Goal: Transaction & Acquisition: Purchase product/service

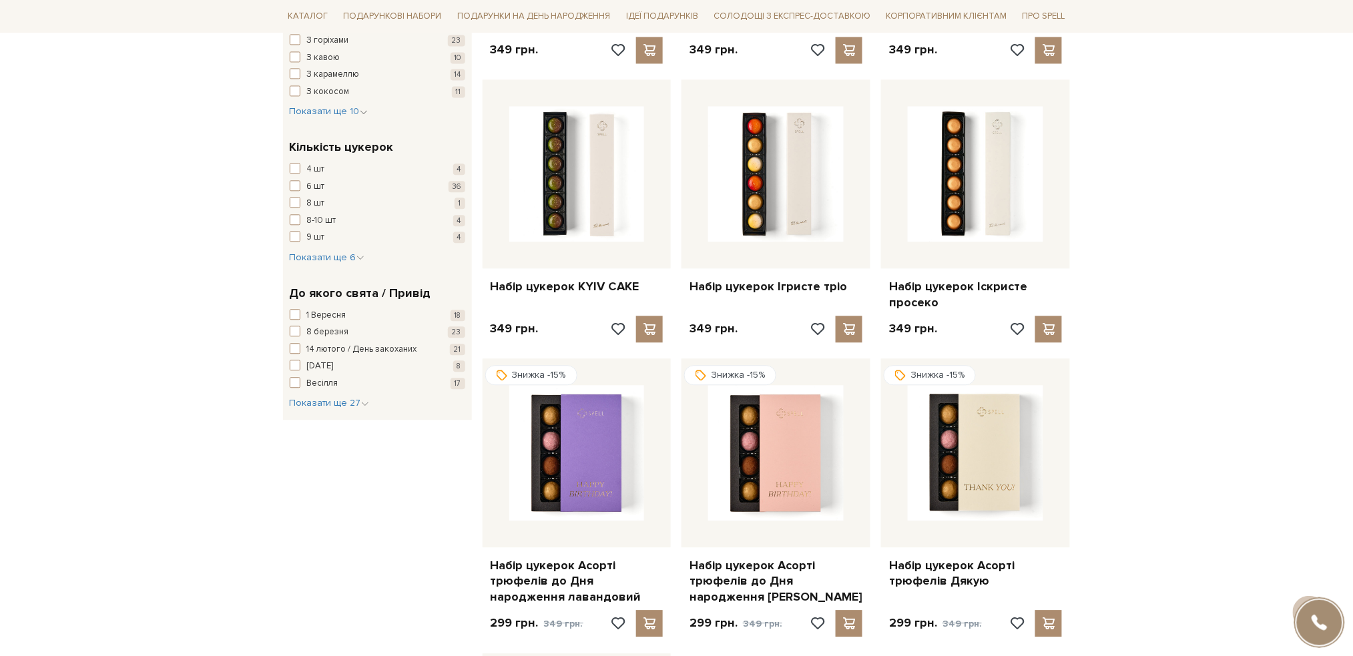
scroll to position [1068, 0]
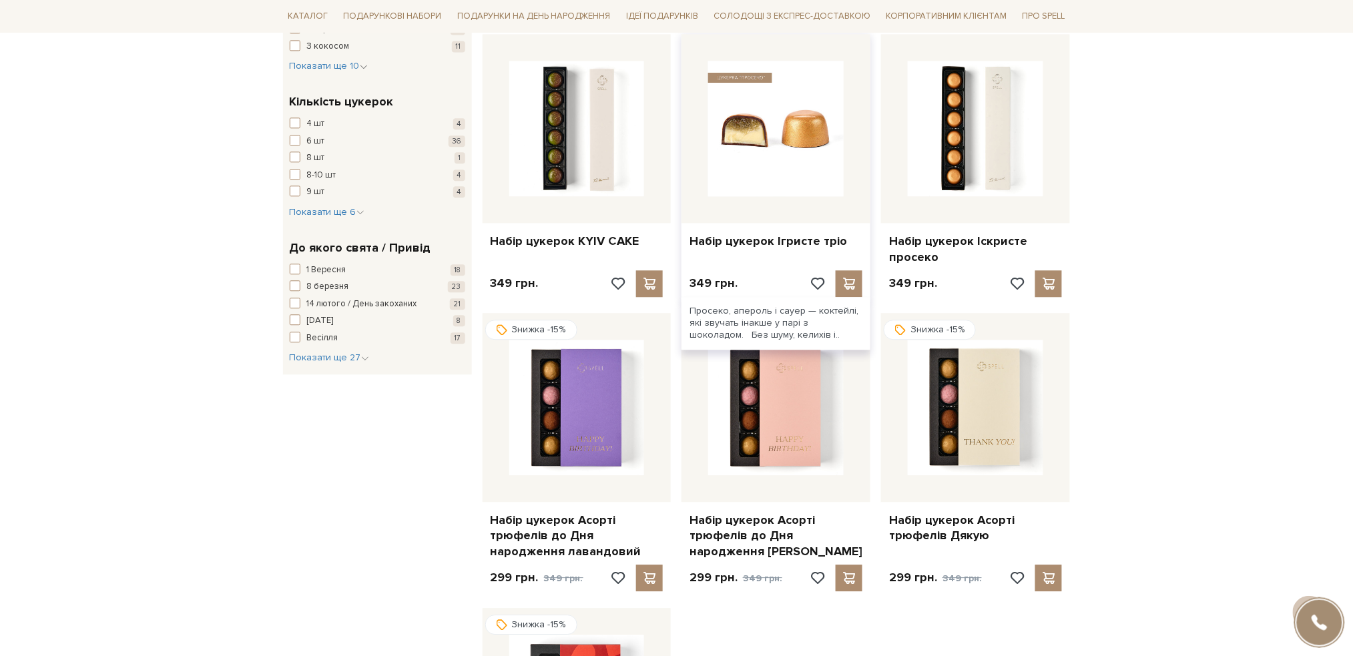
click at [778, 110] on img at bounding box center [775, 128] width 135 height 135
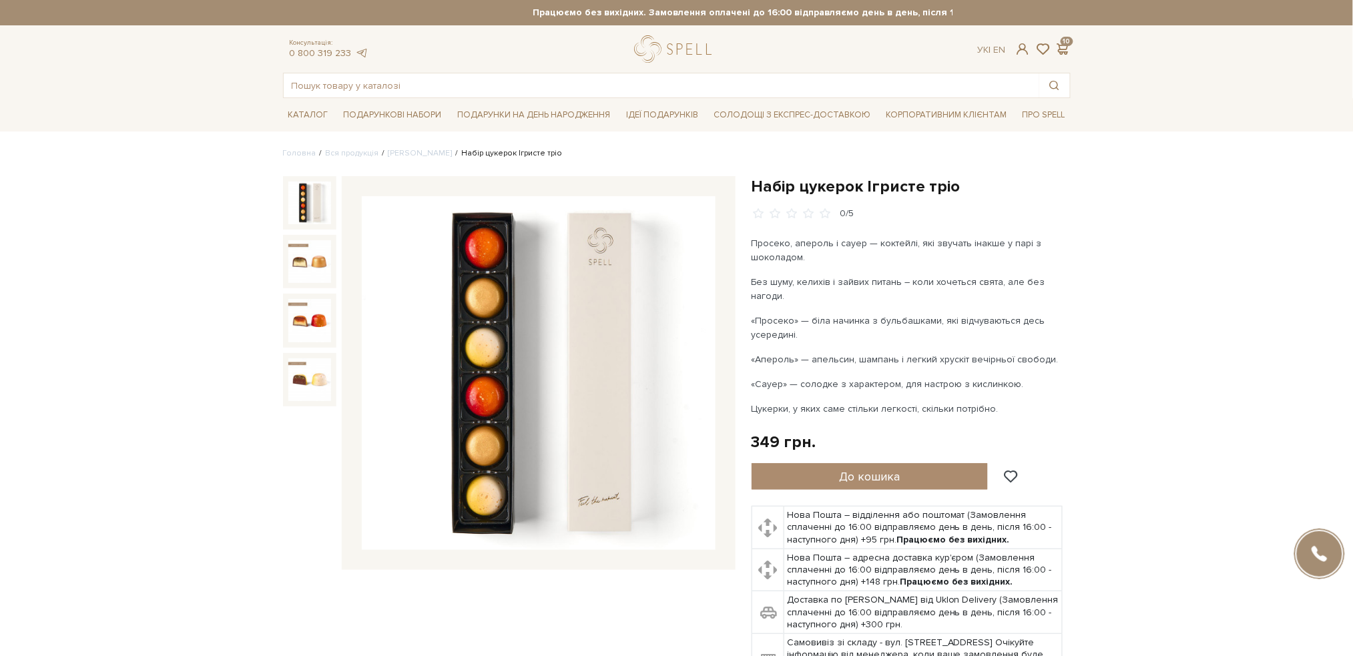
click at [478, 316] on img at bounding box center [539, 373] width 354 height 354
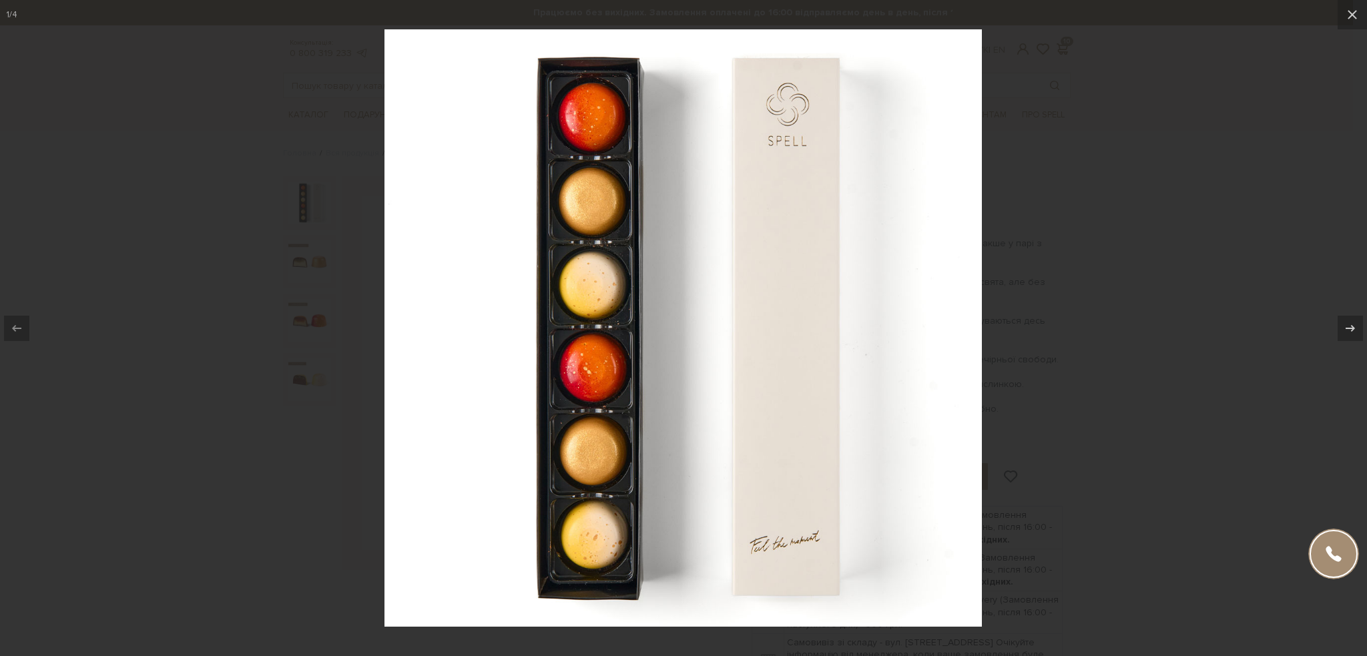
click at [1131, 260] on div at bounding box center [683, 328] width 1367 height 656
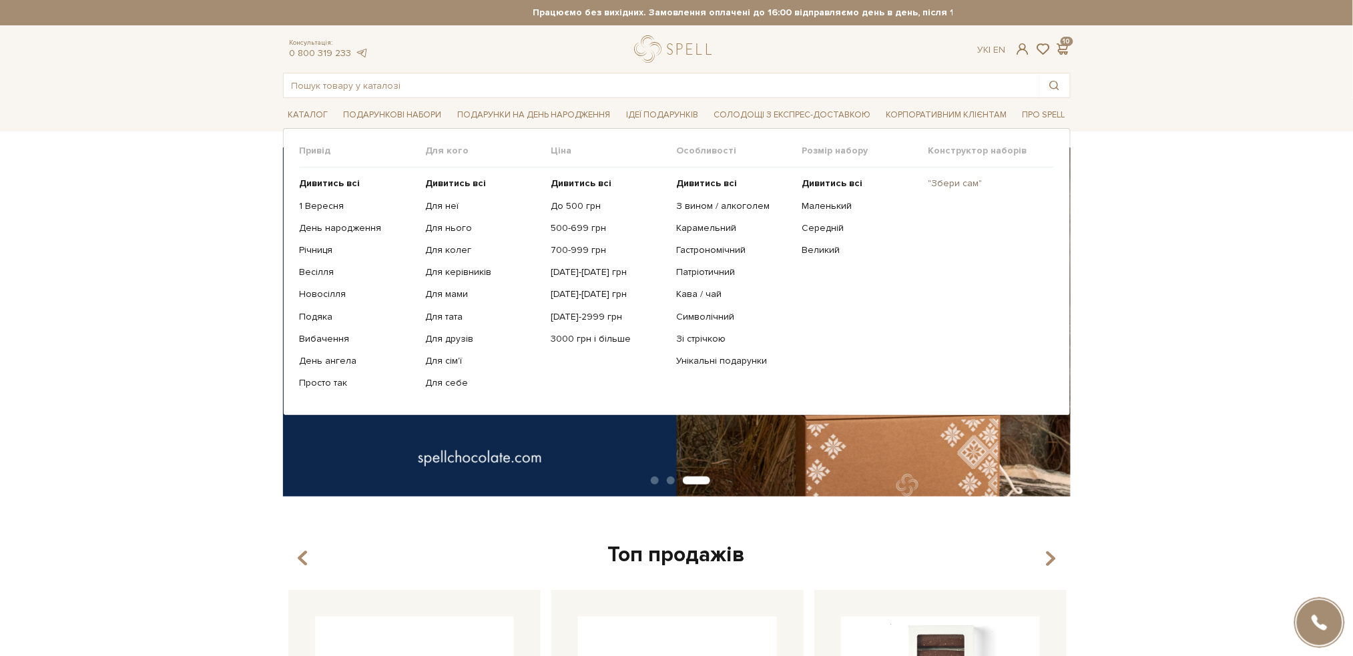
click at [936, 184] on link ""Збери сам"" at bounding box center [985, 184] width 115 height 12
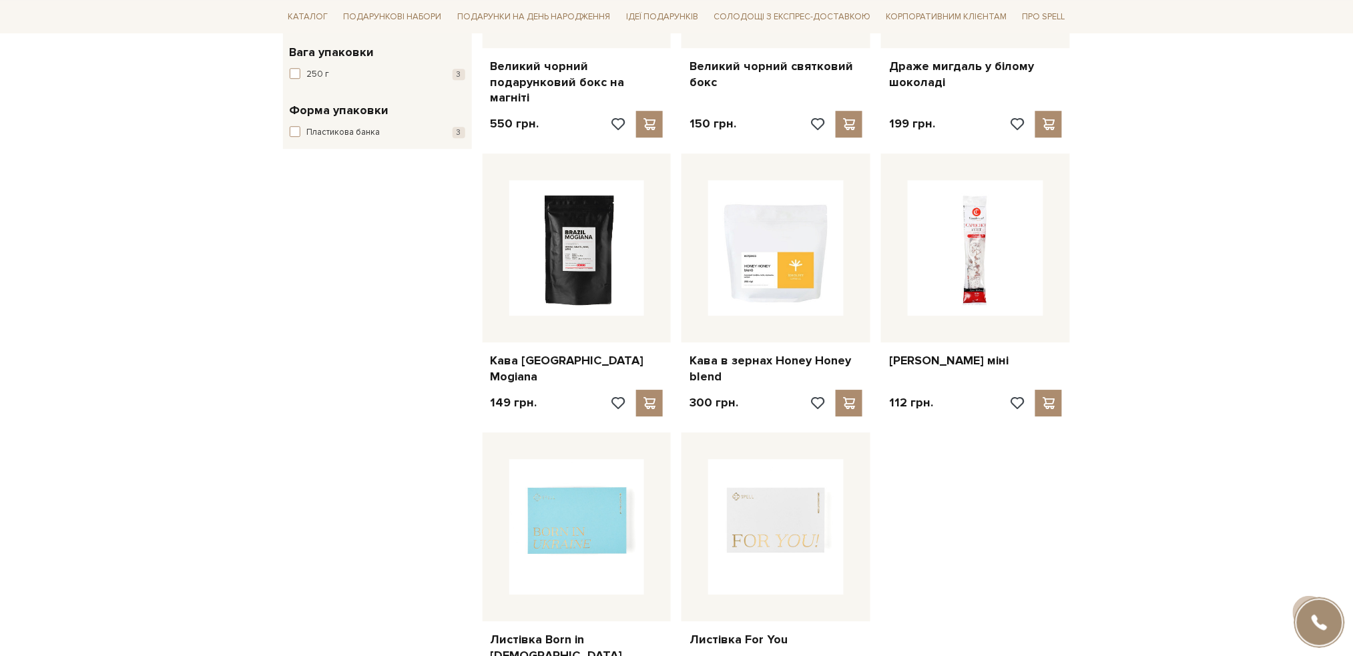
scroll to position [1424, 0]
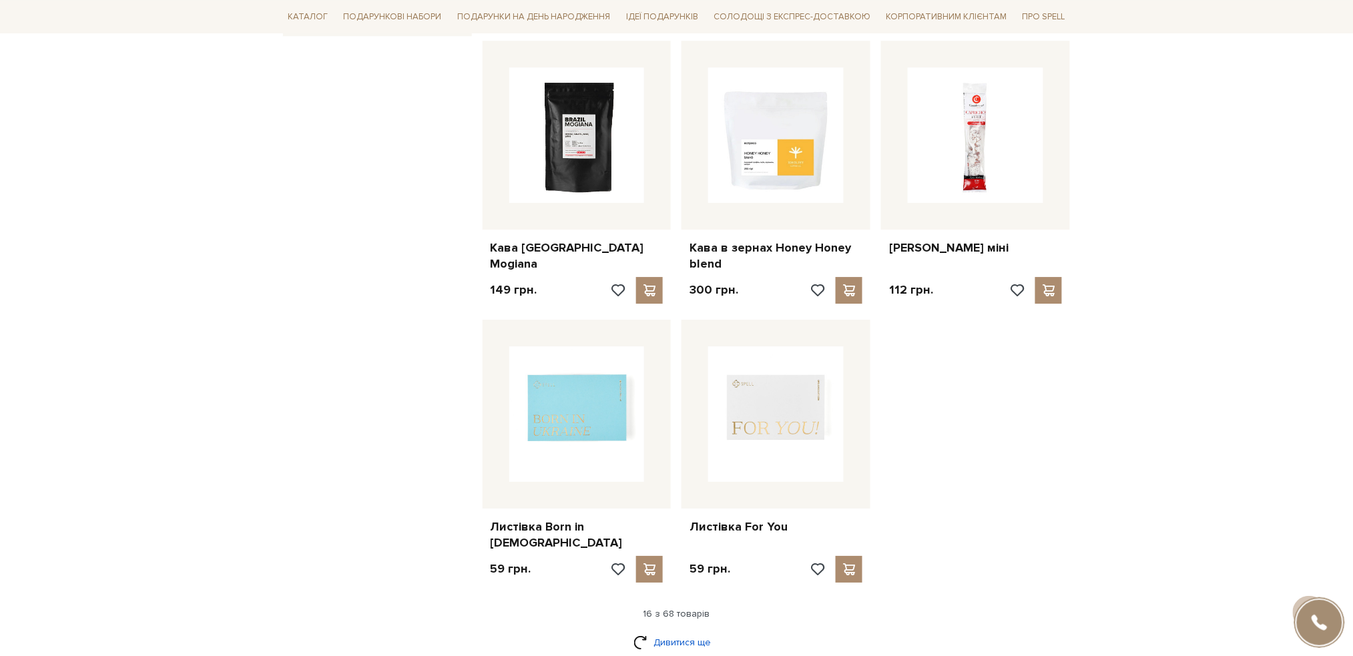
click at [673, 631] on link "Дивитися ще" at bounding box center [676, 642] width 87 height 23
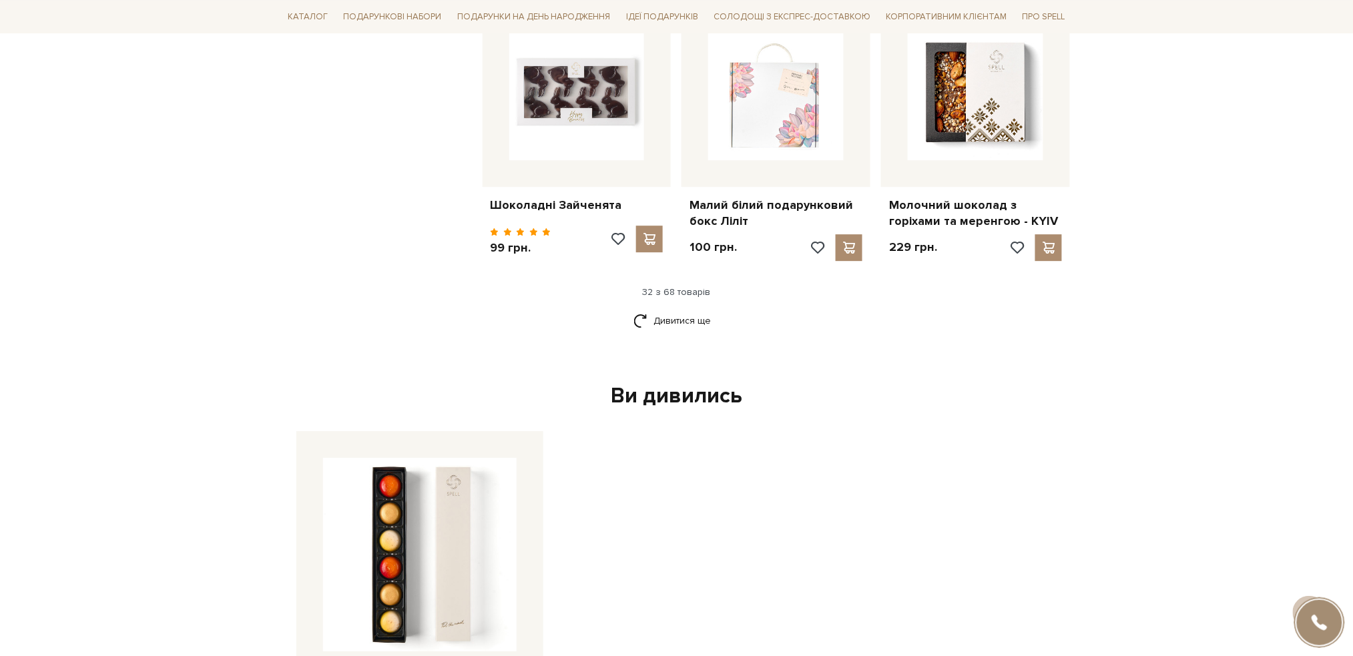
scroll to position [3114, 0]
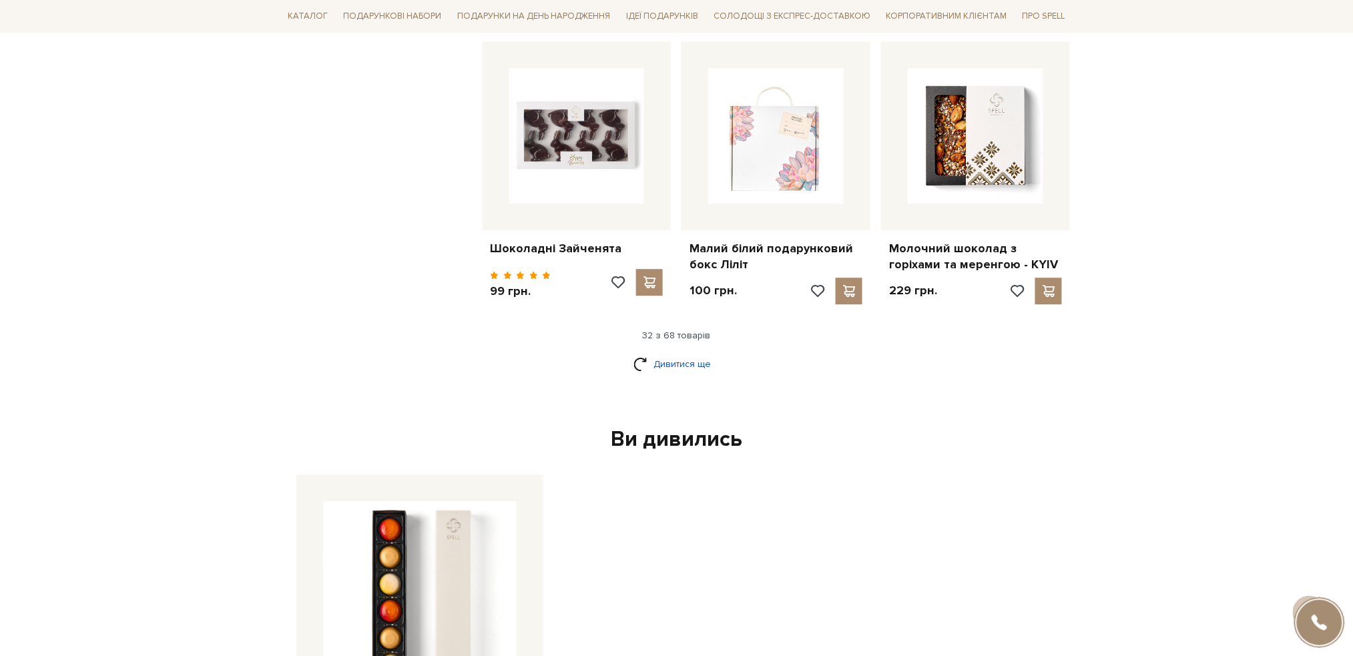
click at [699, 352] on link "Дивитися ще" at bounding box center [676, 363] width 87 height 23
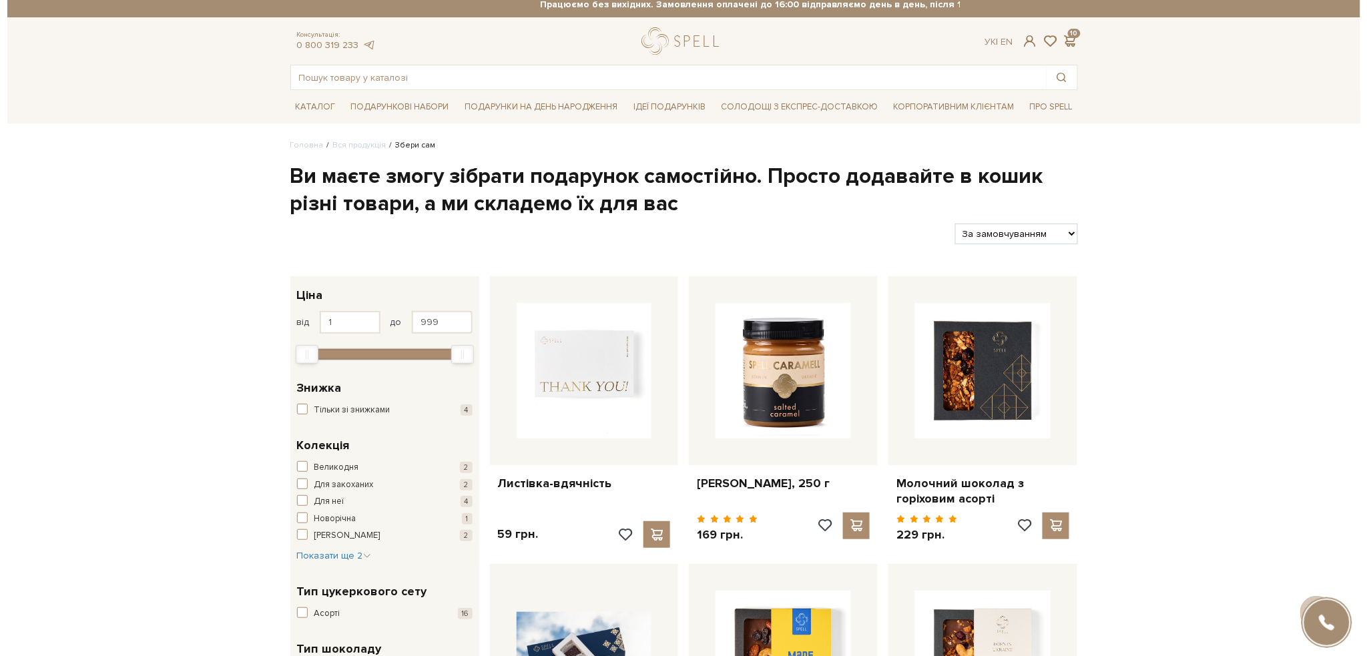
scroll to position [0, 0]
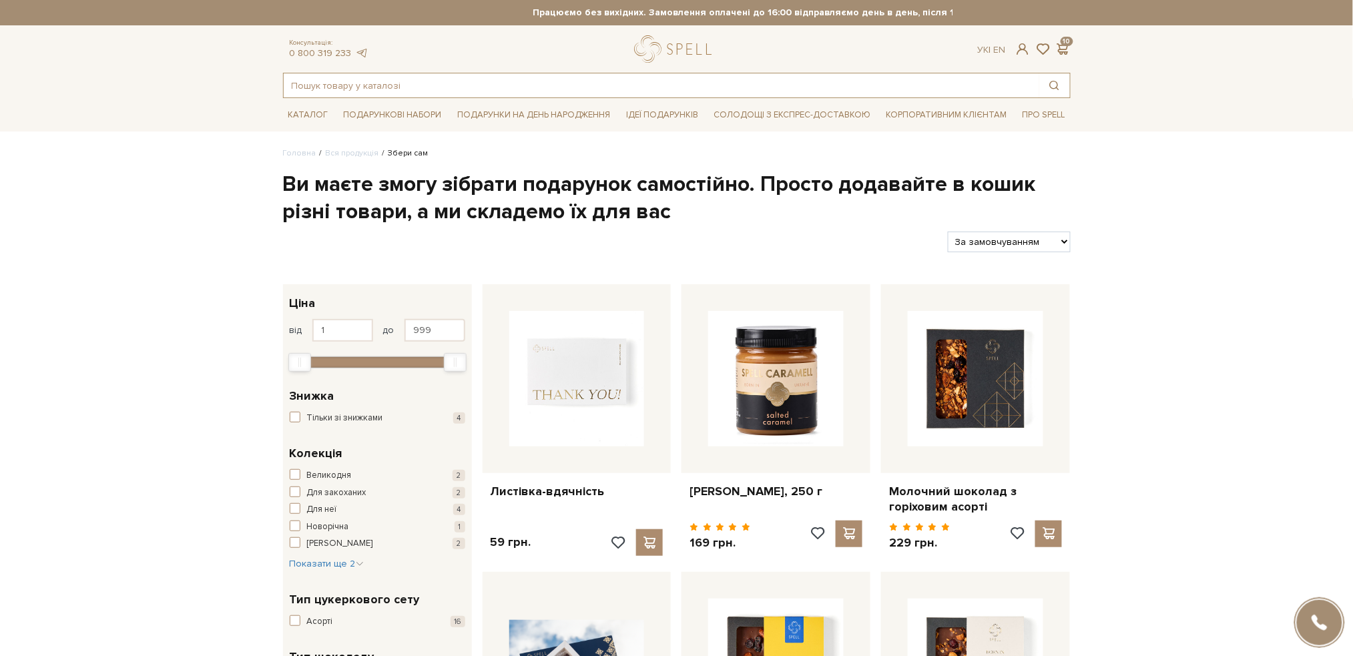
click at [638, 74] on input "text" at bounding box center [661, 85] width 755 height 24
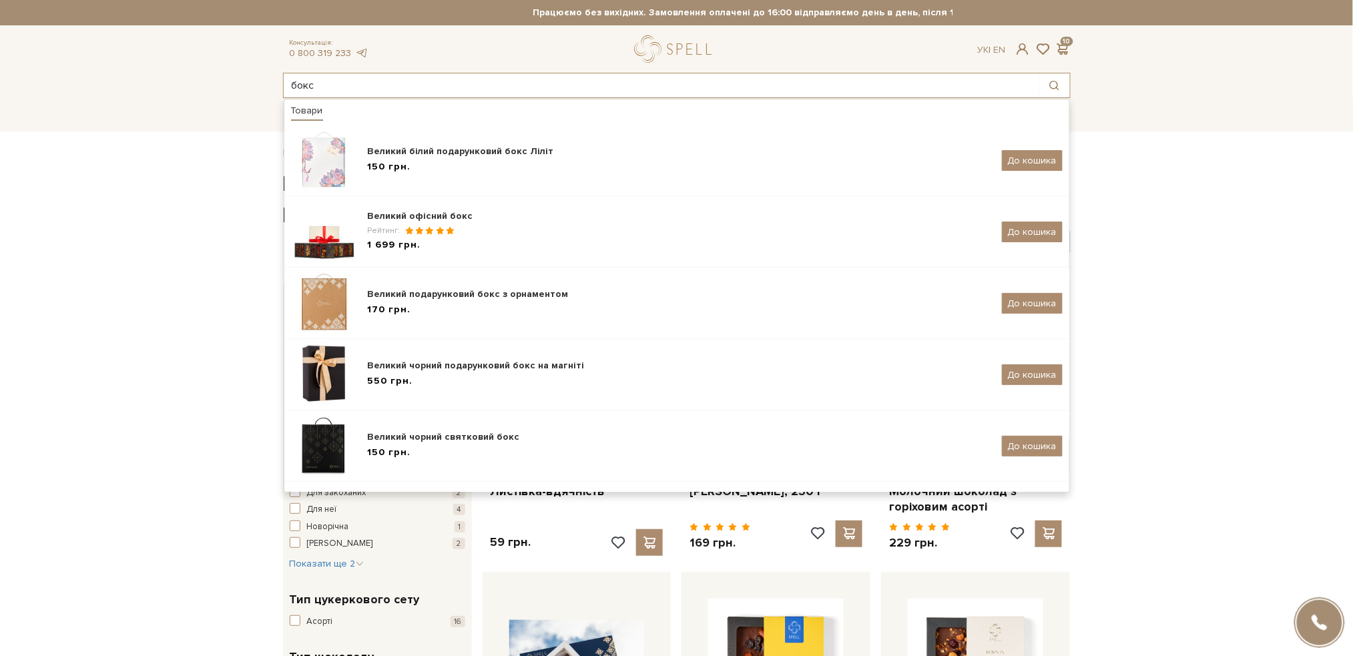
type input "бокс"
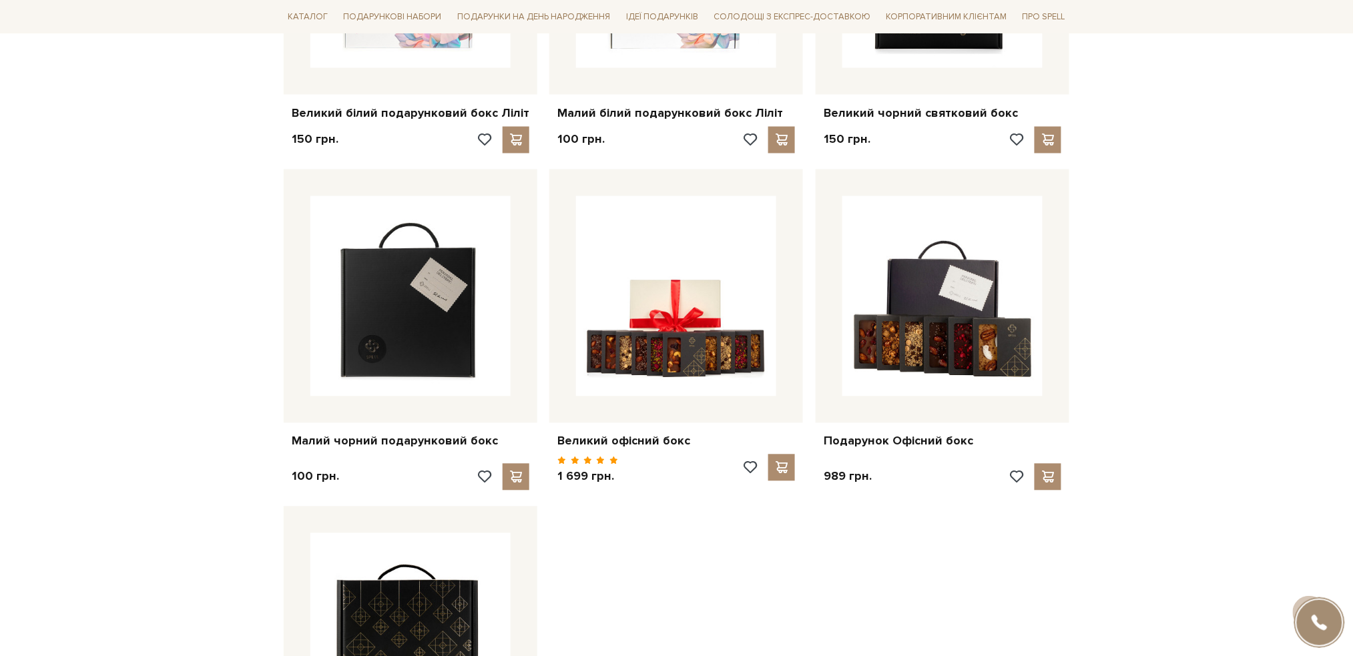
scroll to position [890, 0]
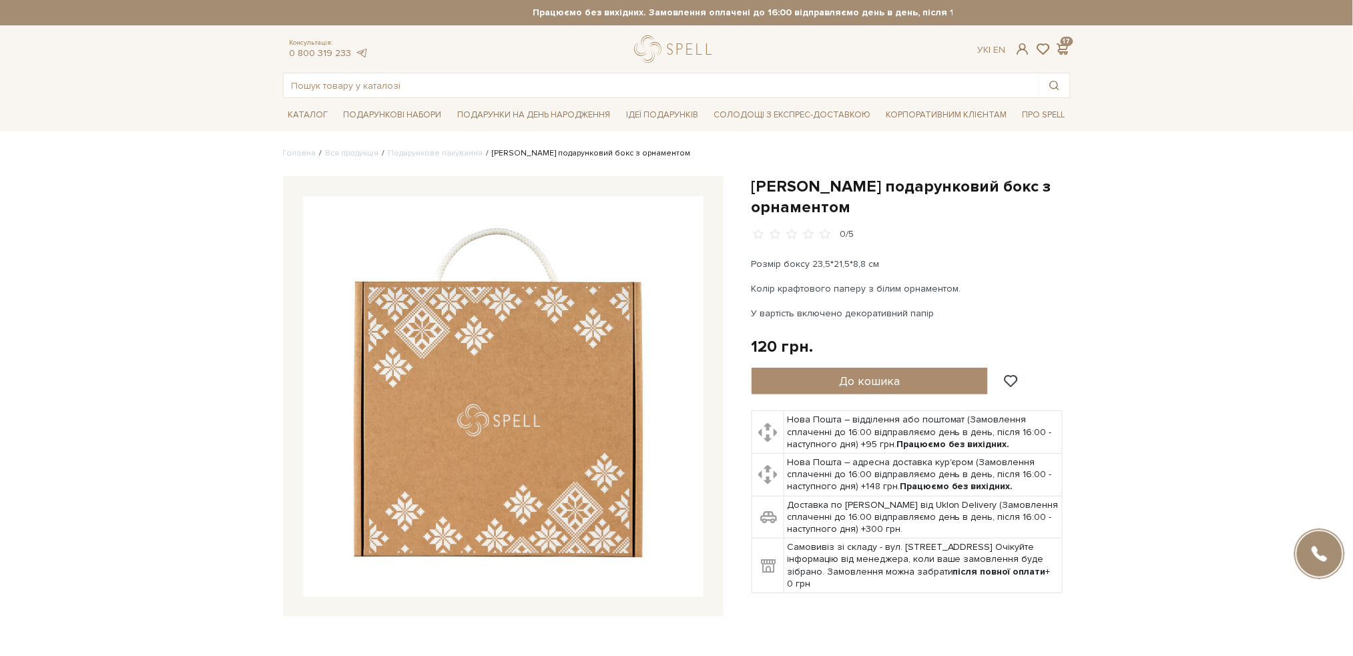
click at [569, 374] on img at bounding box center [503, 396] width 400 height 400
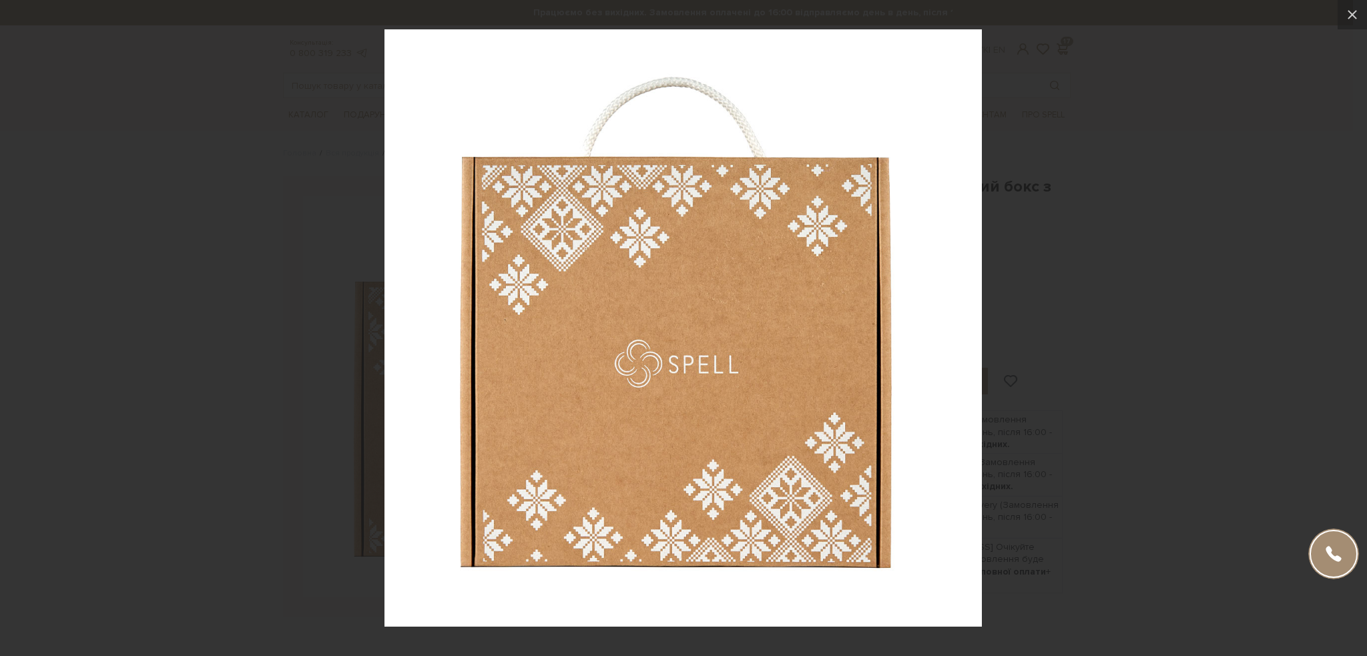
click at [1057, 83] on div at bounding box center [683, 328] width 1367 height 656
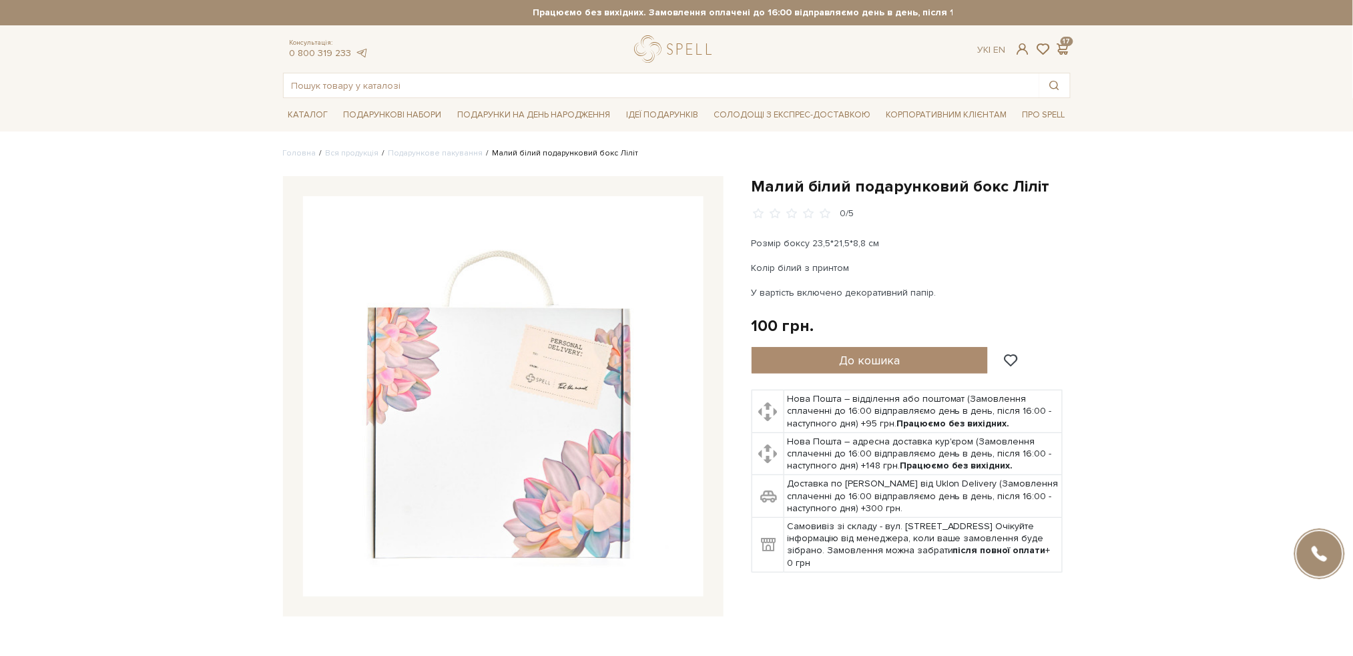
click at [575, 318] on img at bounding box center [503, 396] width 400 height 400
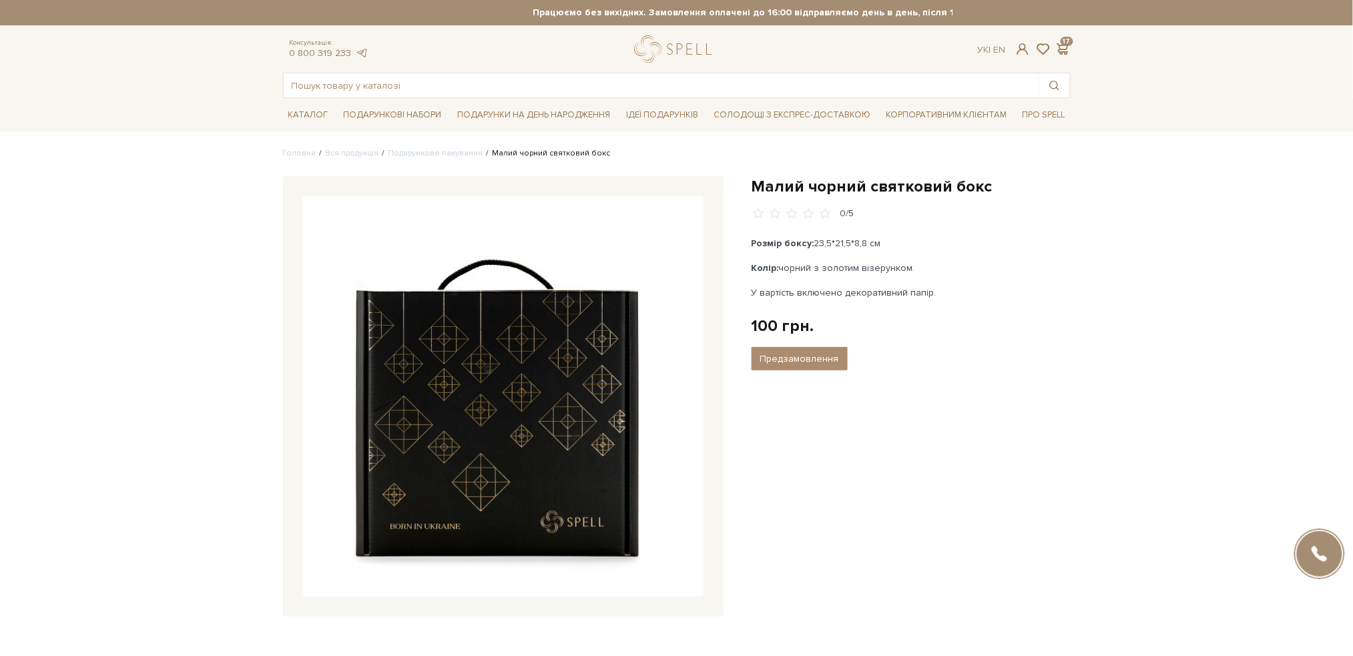
click at [449, 380] on img at bounding box center [503, 396] width 400 height 400
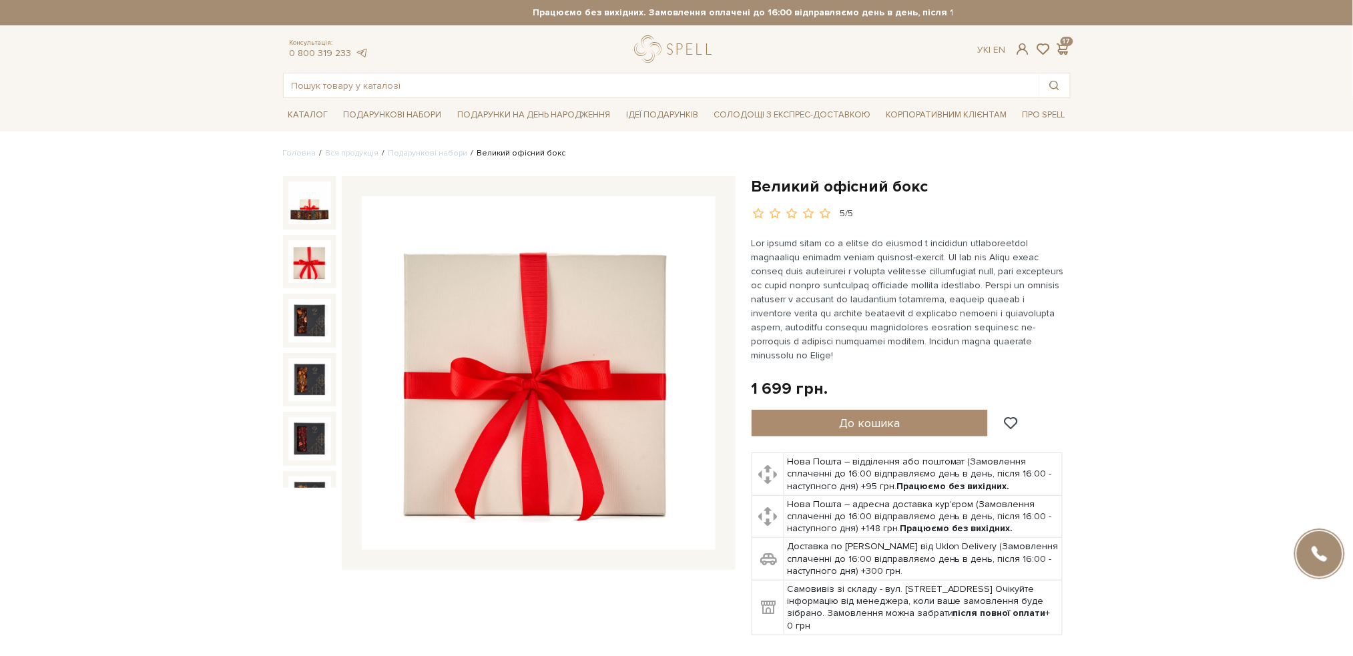
click at [300, 254] on img at bounding box center [309, 261] width 43 height 43
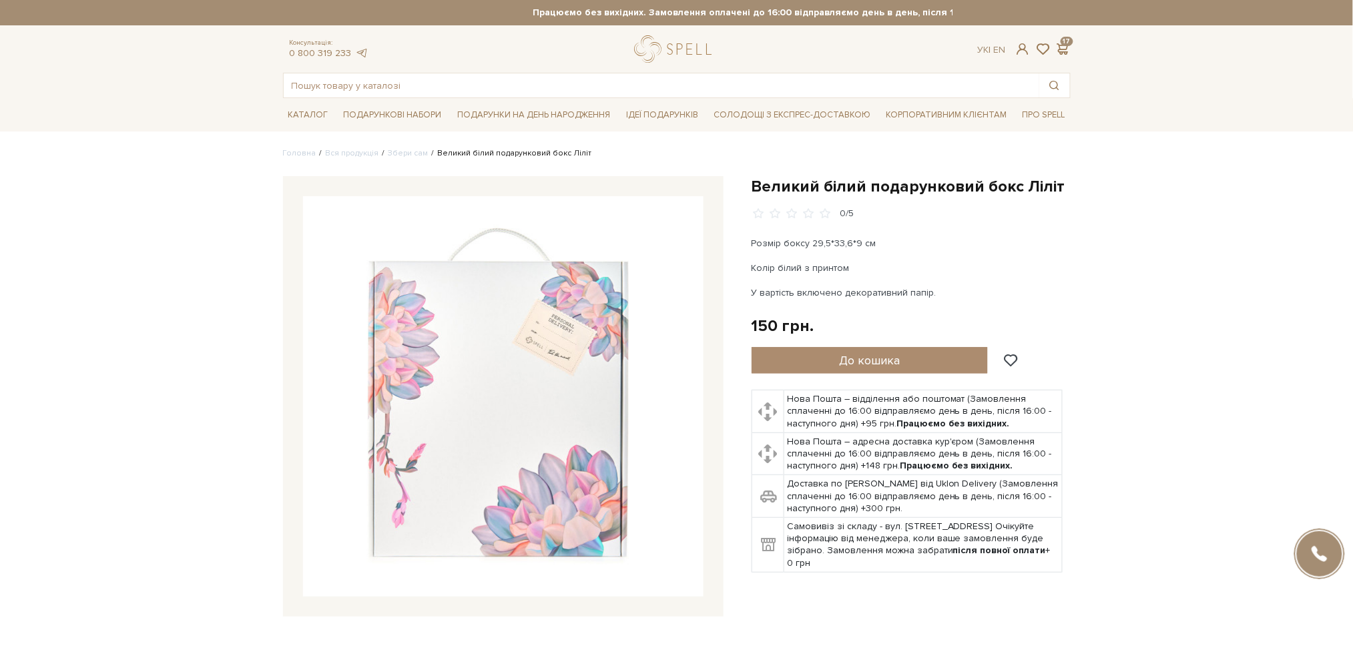
click at [580, 327] on img at bounding box center [503, 396] width 400 height 400
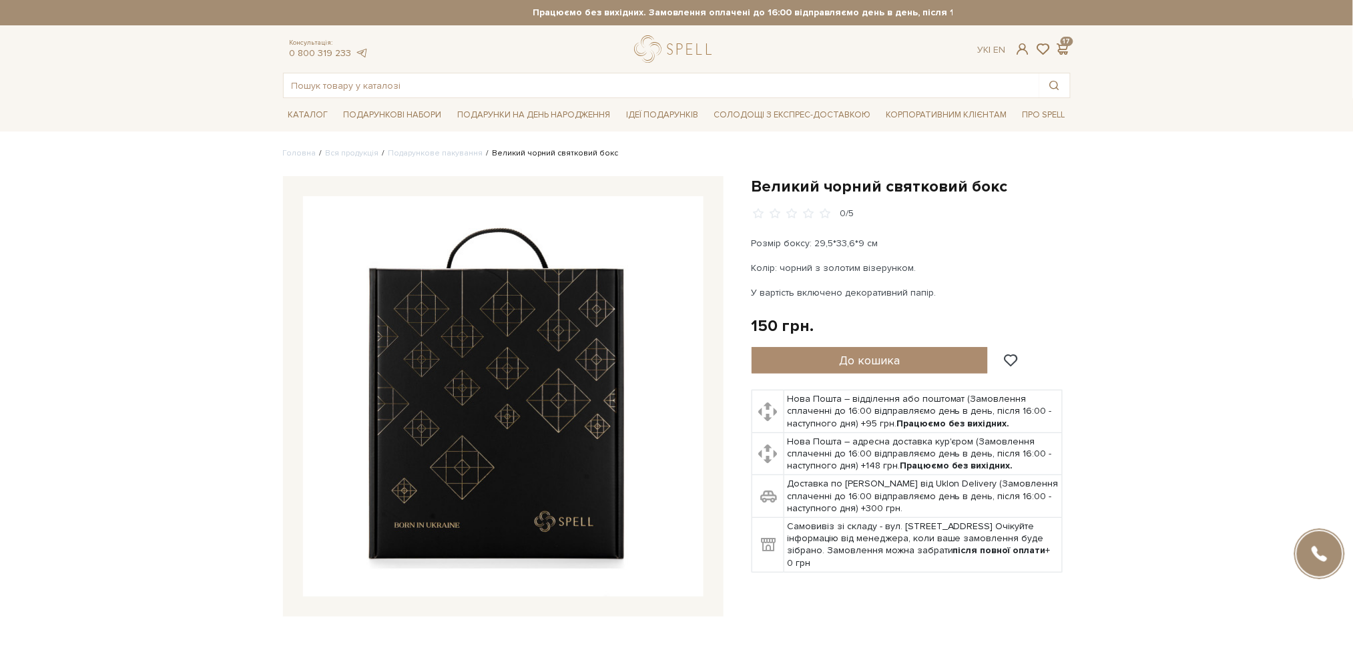
click at [523, 372] on img at bounding box center [503, 396] width 400 height 400
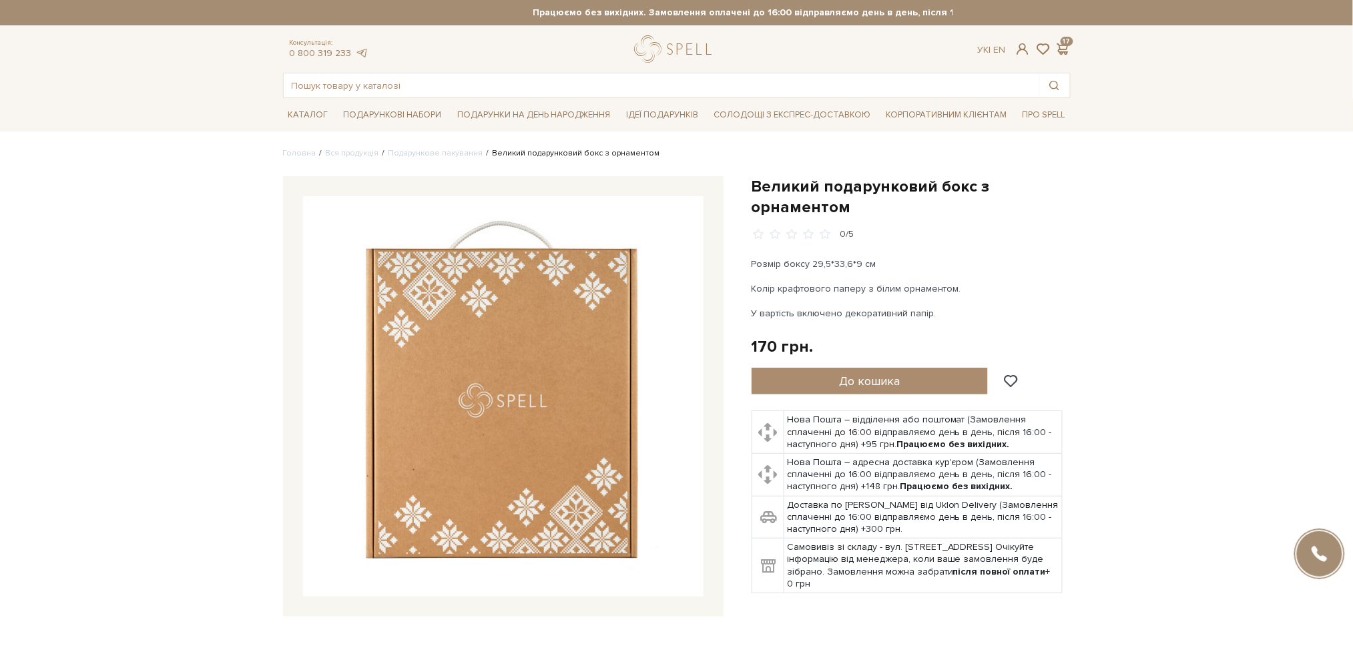
click at [560, 324] on img at bounding box center [503, 396] width 400 height 400
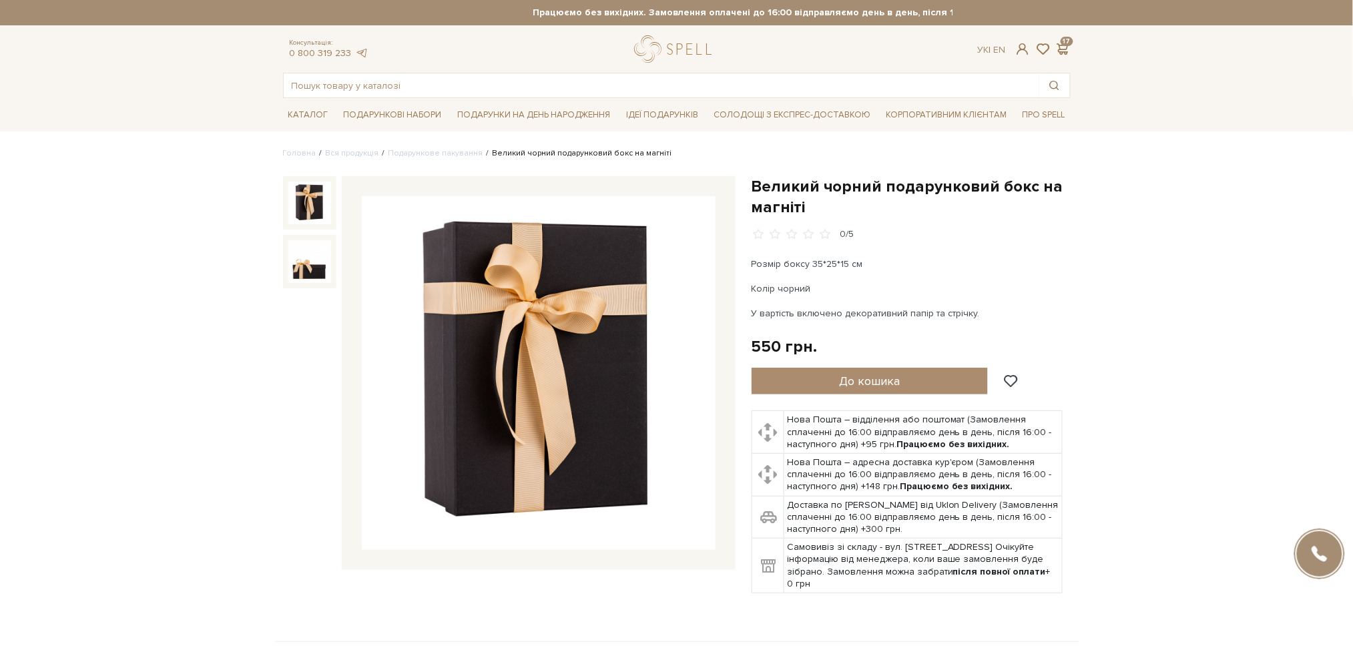
click at [539, 363] on img at bounding box center [539, 373] width 354 height 354
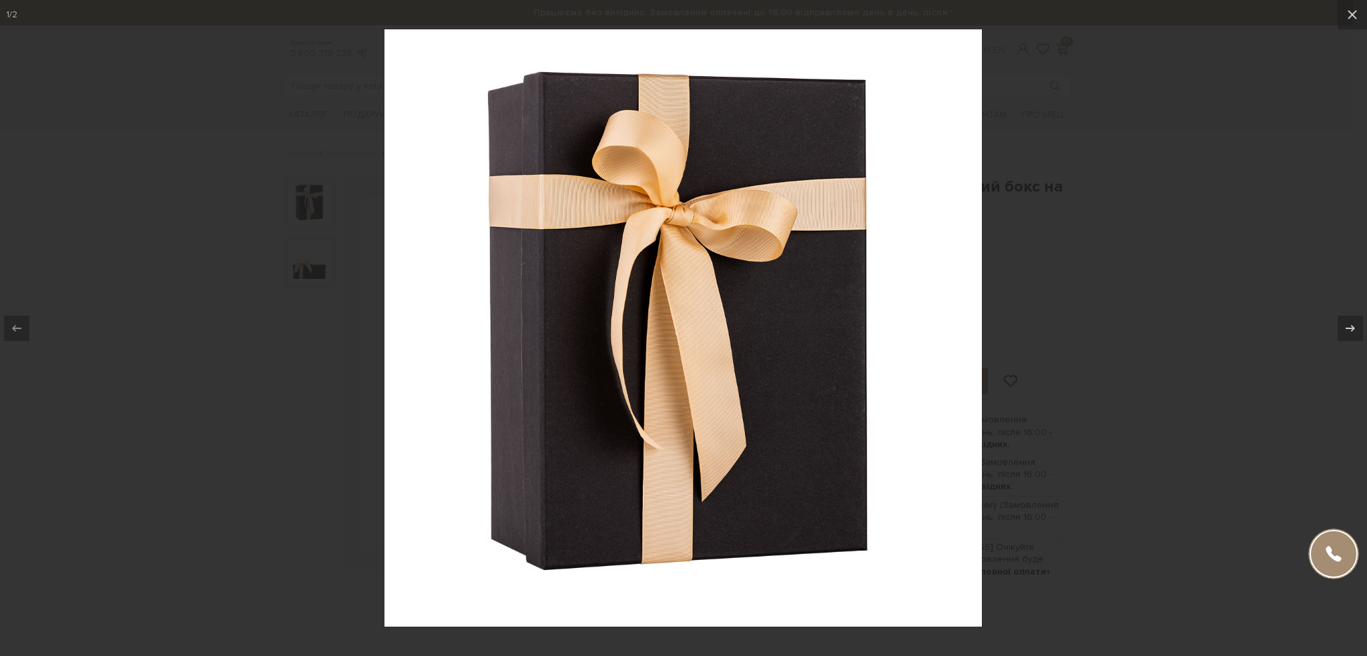
click at [1289, 62] on div at bounding box center [683, 328] width 1367 height 656
